Goal: Transaction & Acquisition: Purchase product/service

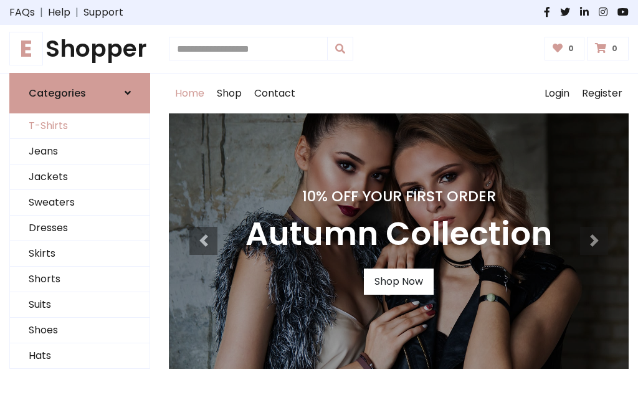
click at [80, 126] on link "T-Shirts" at bounding box center [80, 126] width 140 height 26
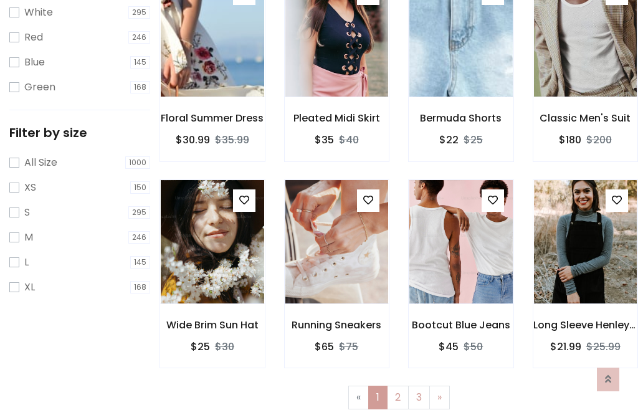
scroll to position [22, 0]
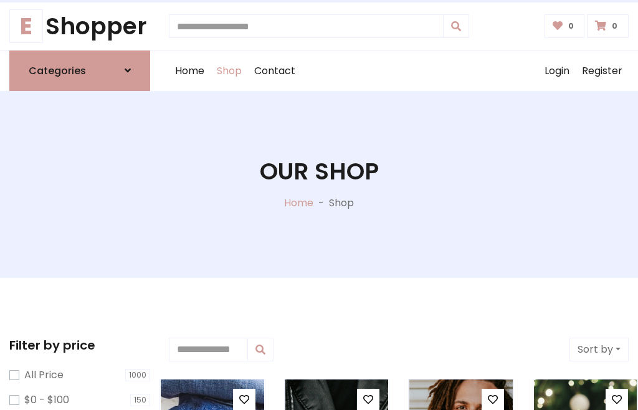
click at [319, 184] on h1 "Our Shop" at bounding box center [319, 172] width 119 height 28
click at [399, 70] on div "Home Shop Contact Log out Login Register" at bounding box center [399, 71] width 460 height 40
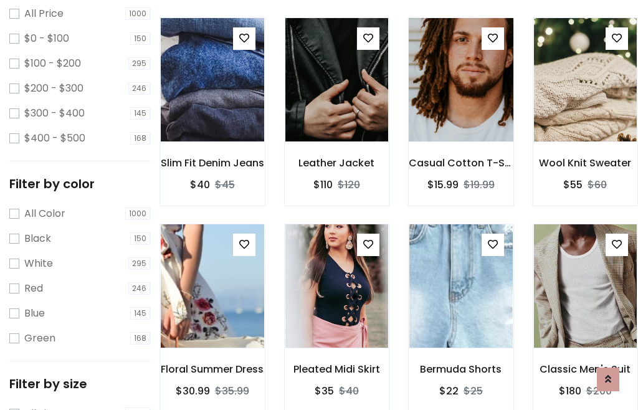
click at [460, 102] on img at bounding box center [461, 79] width 124 height 299
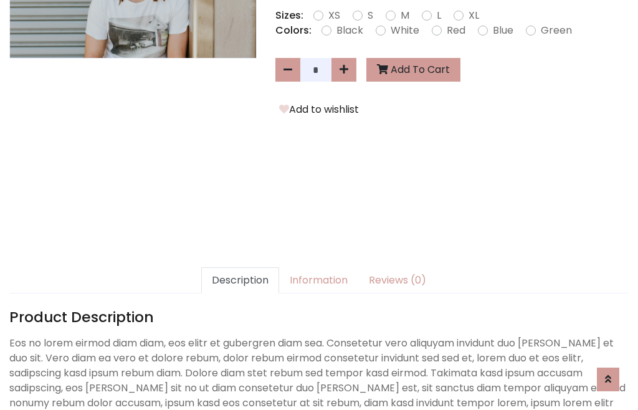
scroll to position [305, 0]
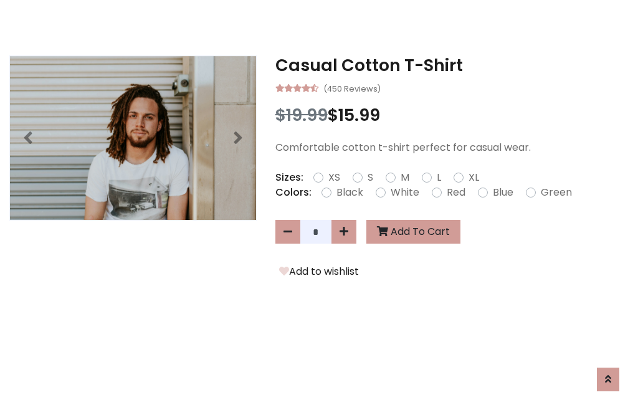
click at [452, 65] on h3 "Casual Cotton T-Shirt" at bounding box center [451, 65] width 353 height 20
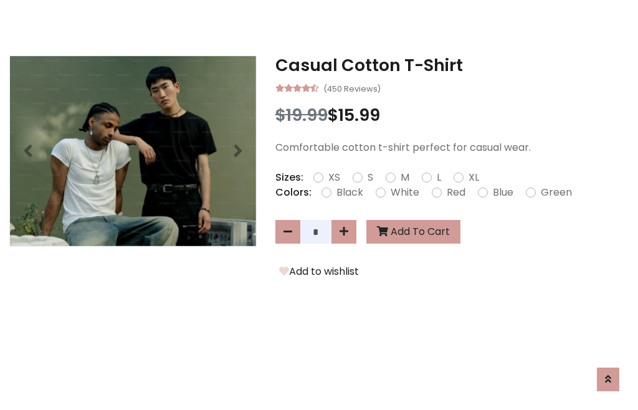
click at [452, 65] on h3 "Casual Cotton T-Shirt" at bounding box center [451, 65] width 353 height 20
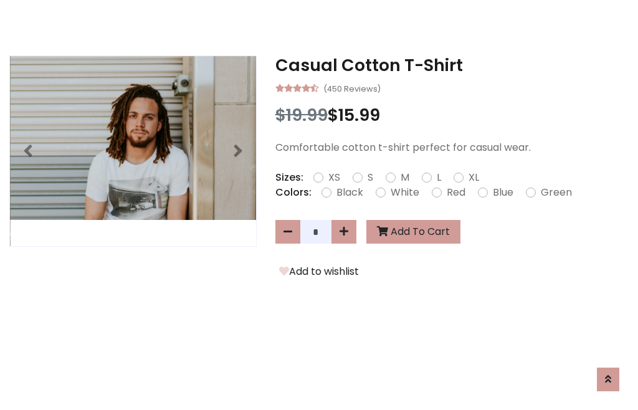
click at [452, 65] on h3 "Casual Cotton T-Shirt" at bounding box center [451, 65] width 353 height 20
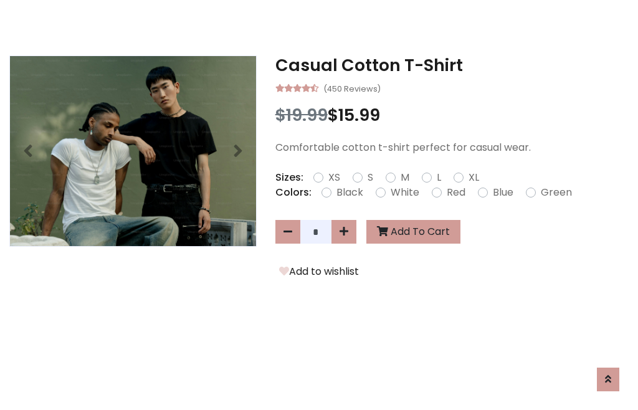
scroll to position [0, 0]
